Goal: Entertainment & Leisure: Consume media (video, audio)

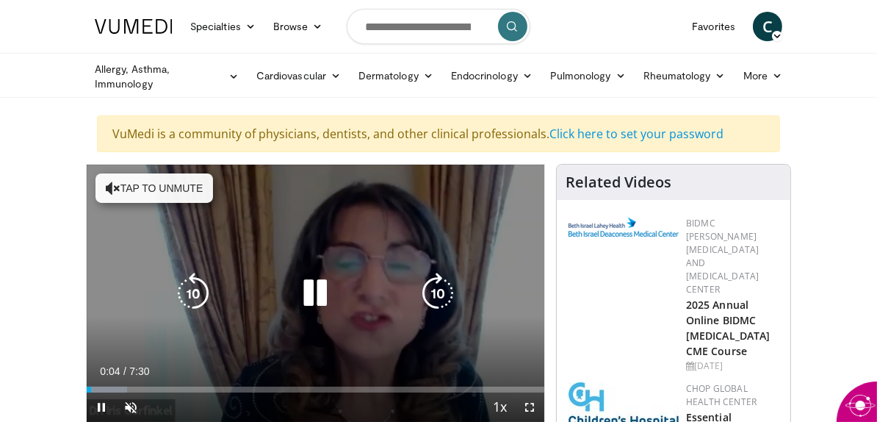
click at [236, 284] on div "10 seconds Tap to unmute" at bounding box center [316, 293] width 458 height 257
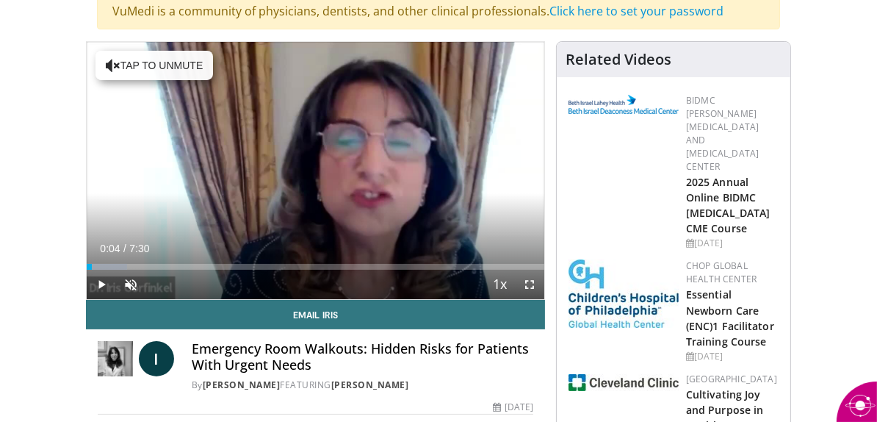
scroll to position [147, 0]
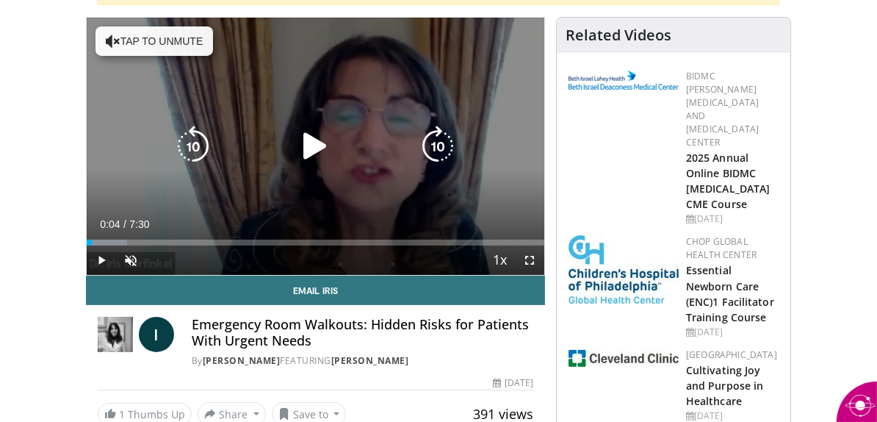
click at [95, 34] on button "Tap to unmute" at bounding box center [154, 40] width 118 height 29
click at [295, 163] on icon "Video Player" at bounding box center [315, 146] width 41 height 41
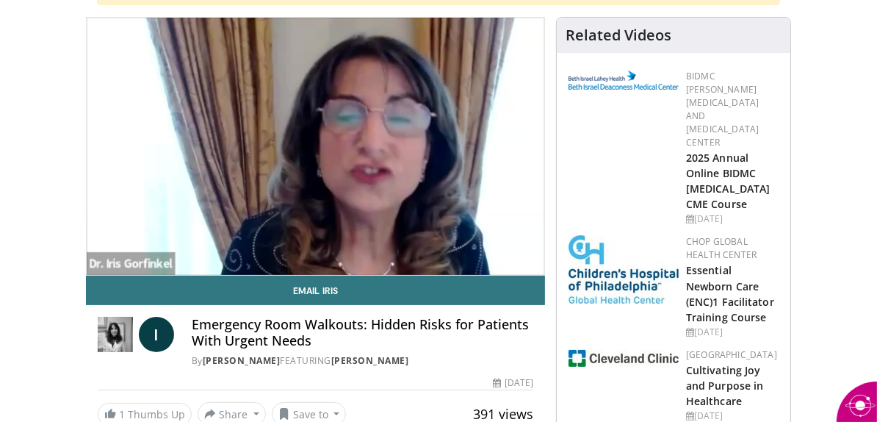
click at [693, 145] on div "BIDMC [PERSON_NAME][MEDICAL_DATA] and [MEDICAL_DATA] Center 2025 Annual Online …" at bounding box center [674, 148] width 216 height 162
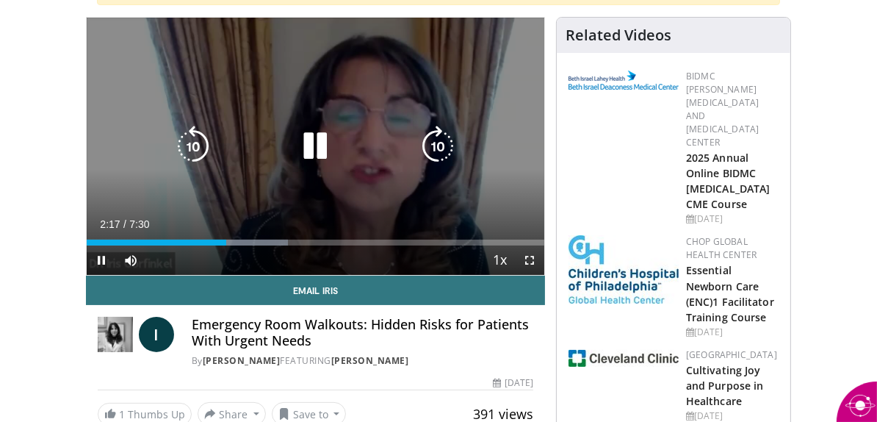
click at [429, 250] on div "10 seconds Tap to unmute" at bounding box center [316, 146] width 458 height 257
